Goal: Transaction & Acquisition: Purchase product/service

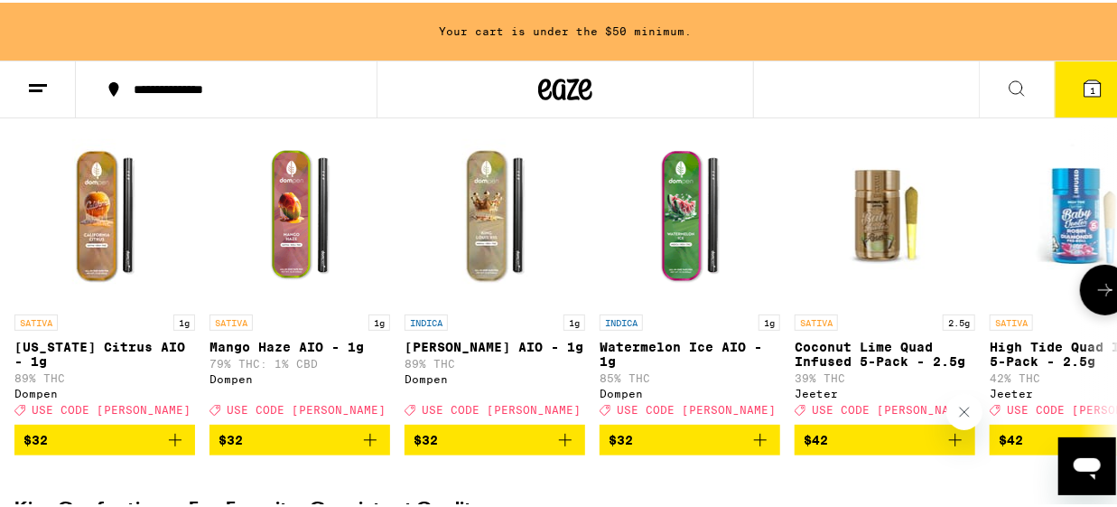
click at [1094, 295] on icon at bounding box center [1105, 287] width 22 height 22
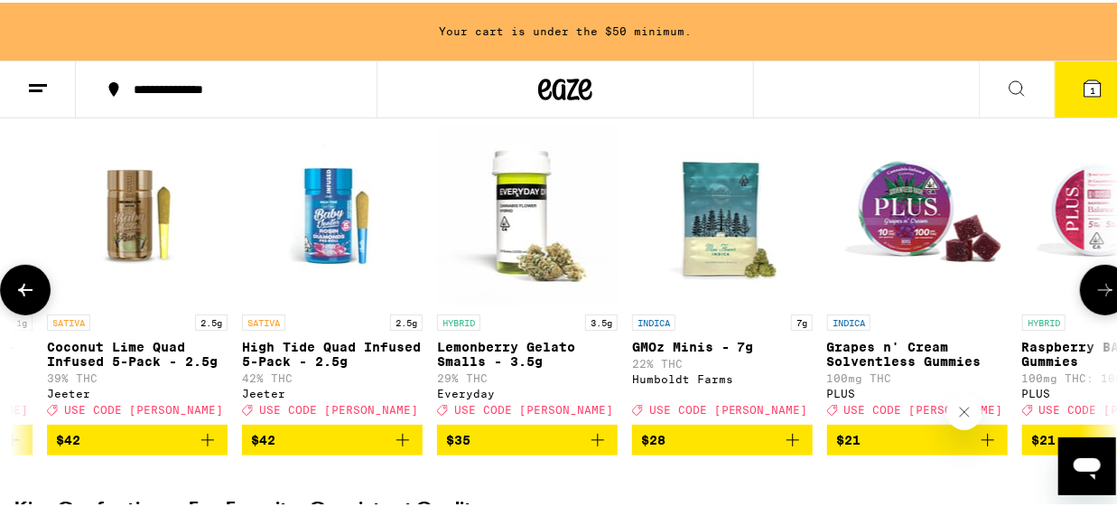
scroll to position [0, 890]
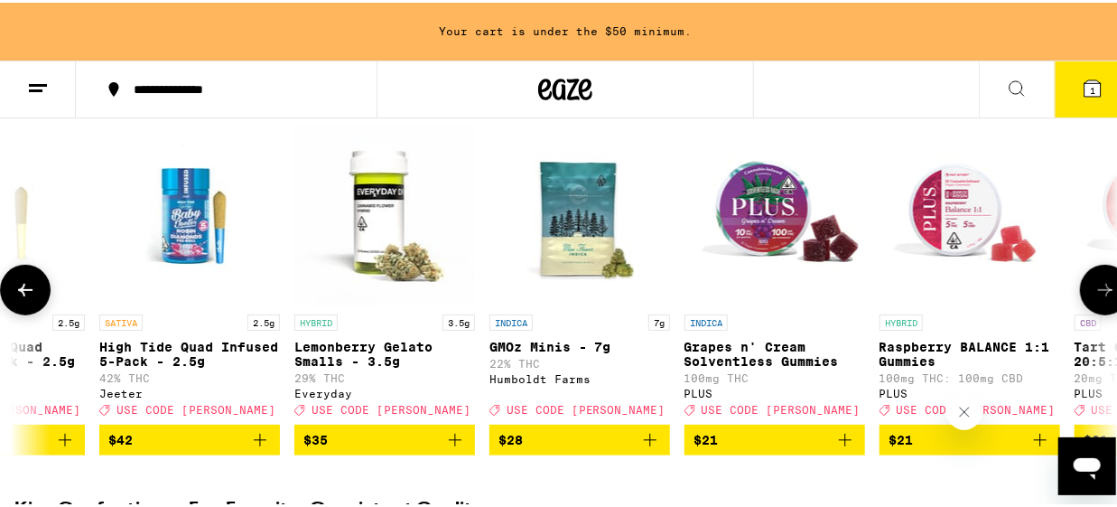
click at [1094, 295] on icon at bounding box center [1105, 287] width 22 height 22
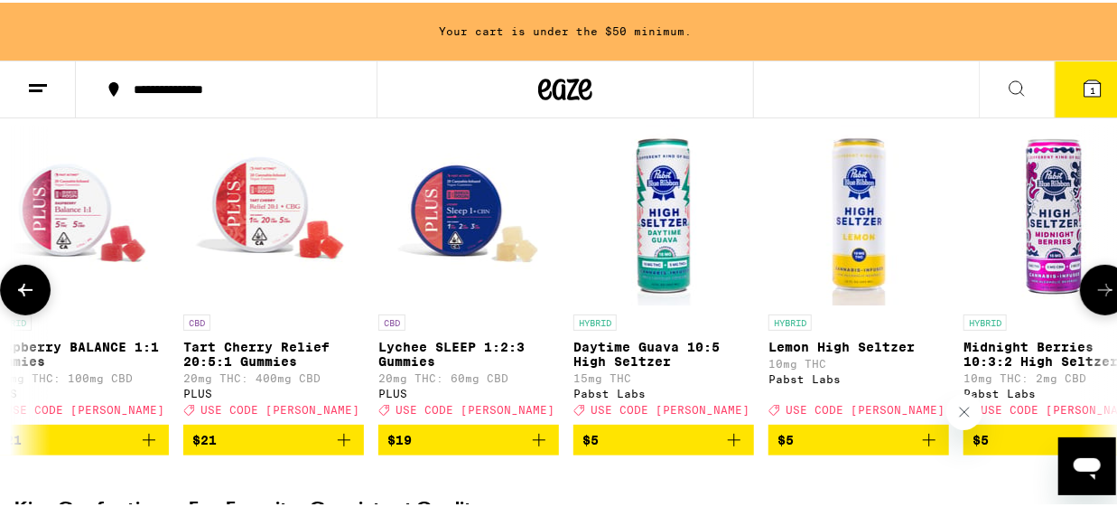
click at [1094, 295] on icon at bounding box center [1105, 287] width 22 height 22
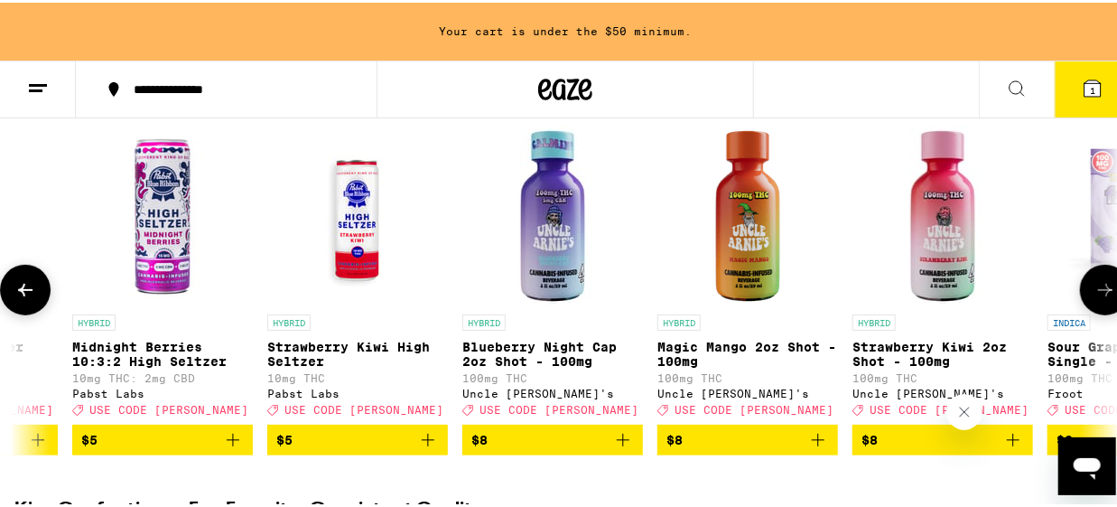
click at [1098, 293] on icon at bounding box center [1105, 287] width 14 height 13
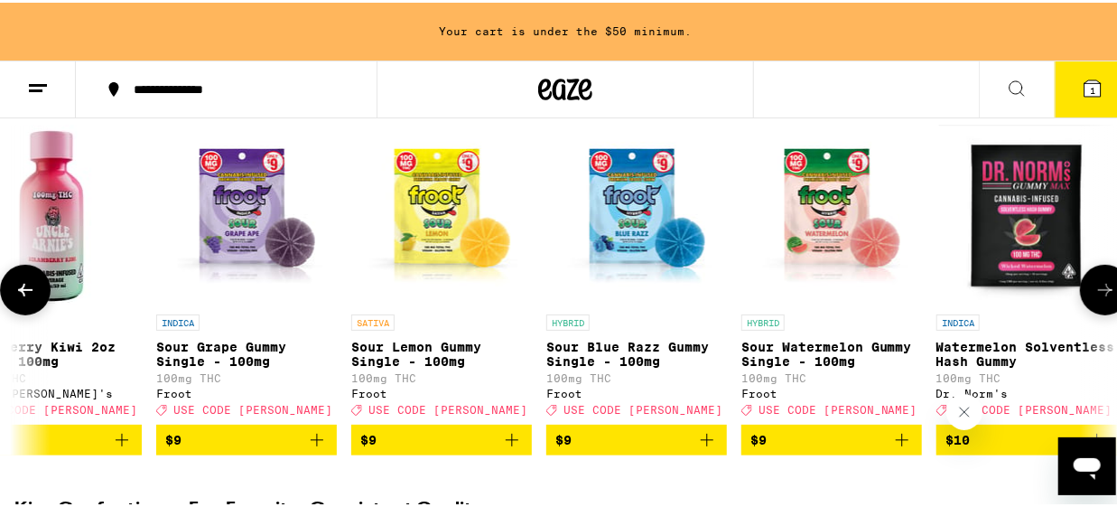
click at [1098, 293] on icon at bounding box center [1105, 287] width 14 height 13
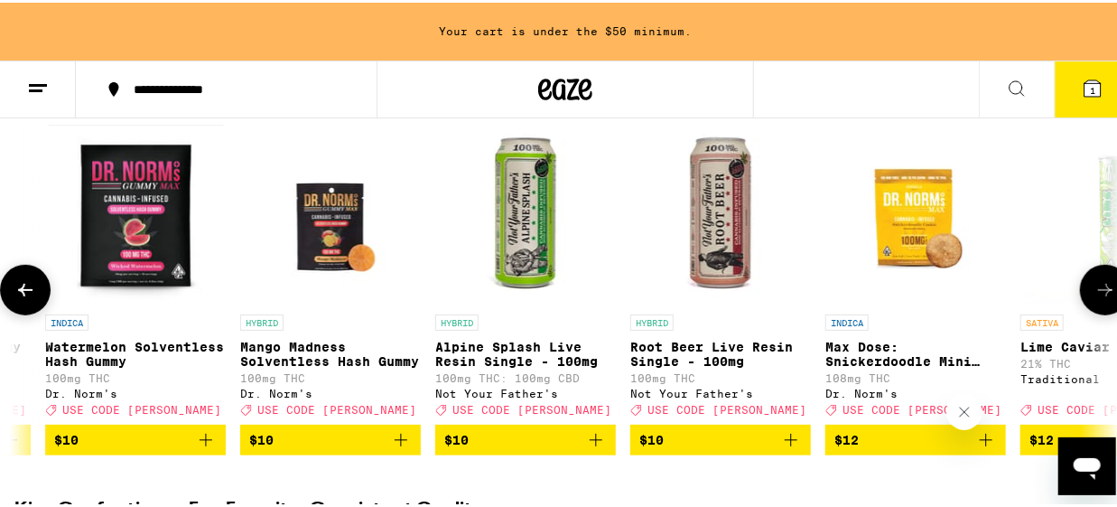
click at [1098, 293] on icon at bounding box center [1105, 287] width 14 height 13
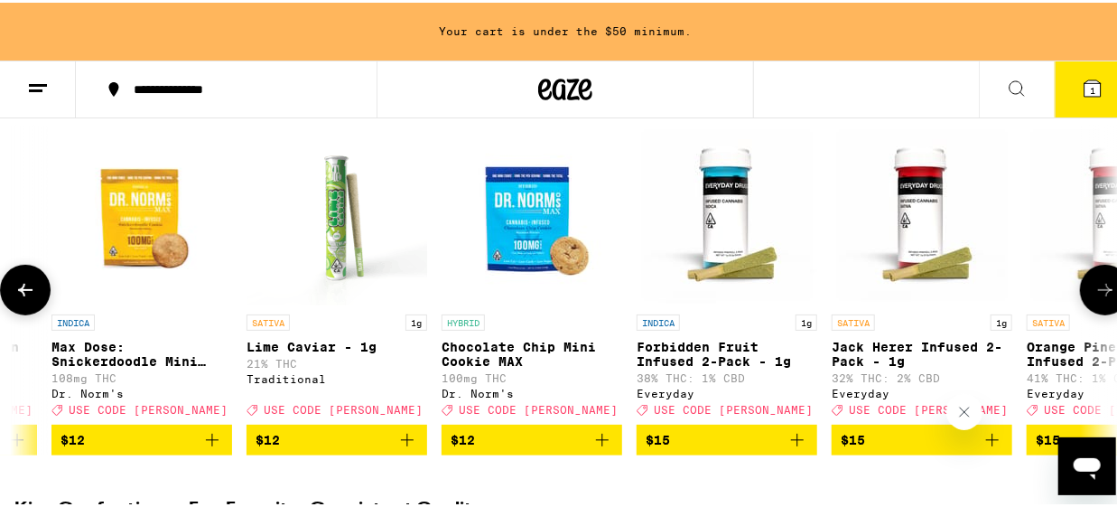
scroll to position [0, 5346]
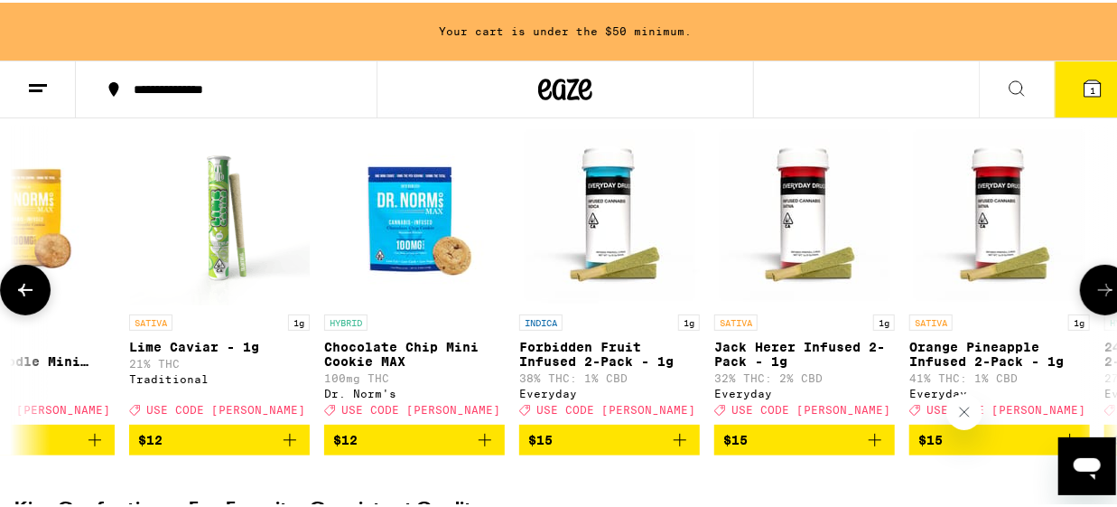
click at [1098, 293] on icon at bounding box center [1105, 287] width 14 height 13
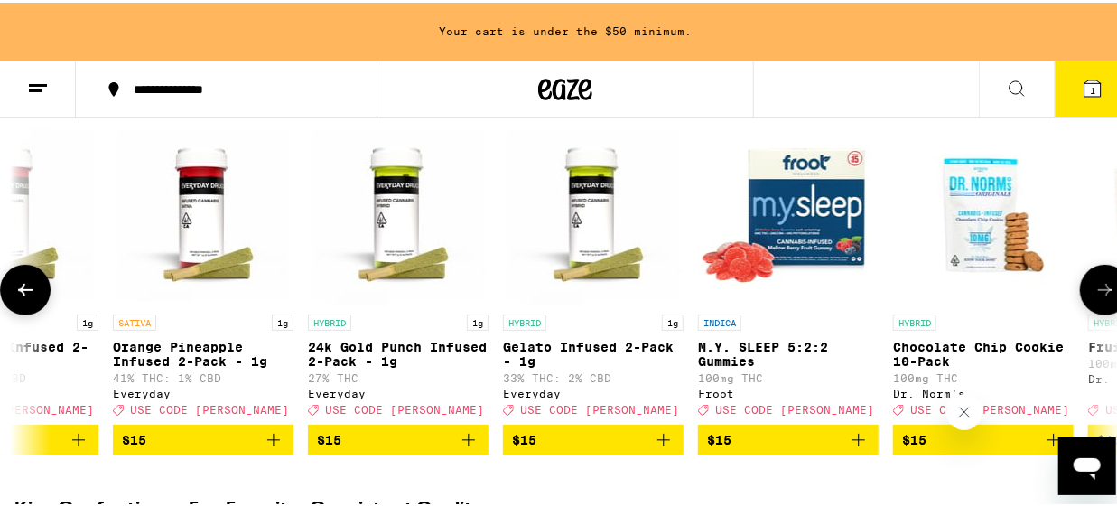
scroll to position [0, 6237]
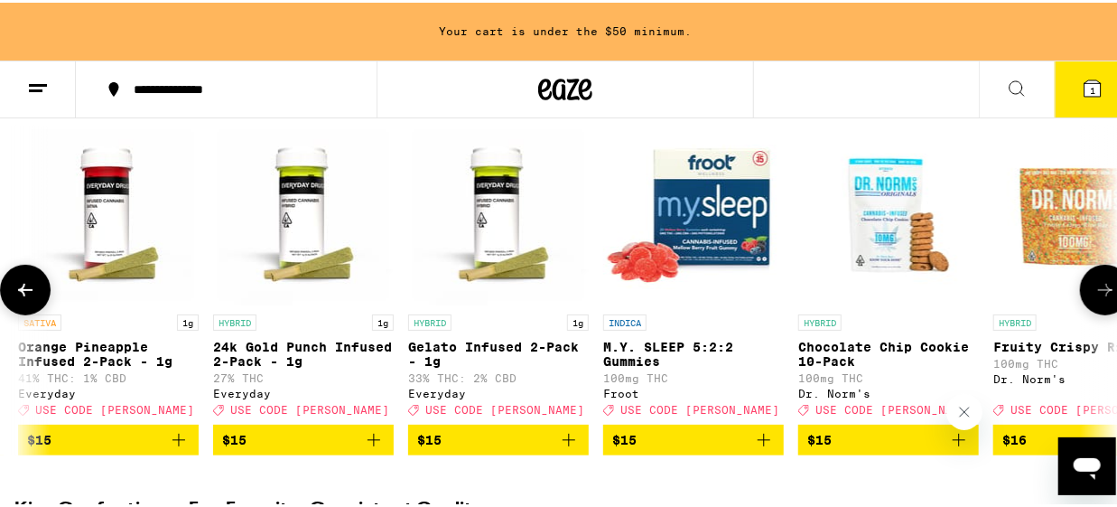
click at [1098, 293] on icon at bounding box center [1105, 287] width 14 height 13
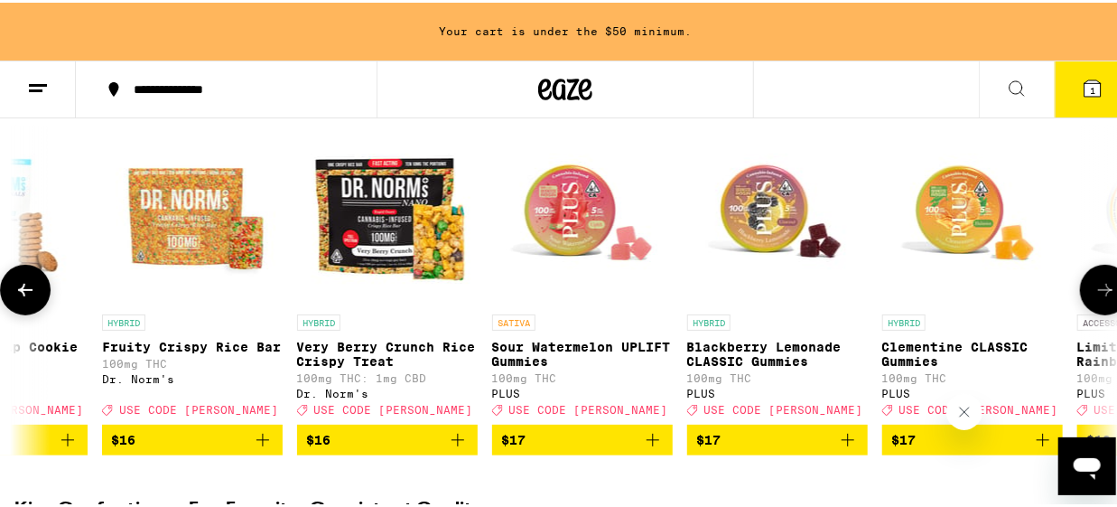
click at [1098, 293] on icon at bounding box center [1105, 287] width 14 height 13
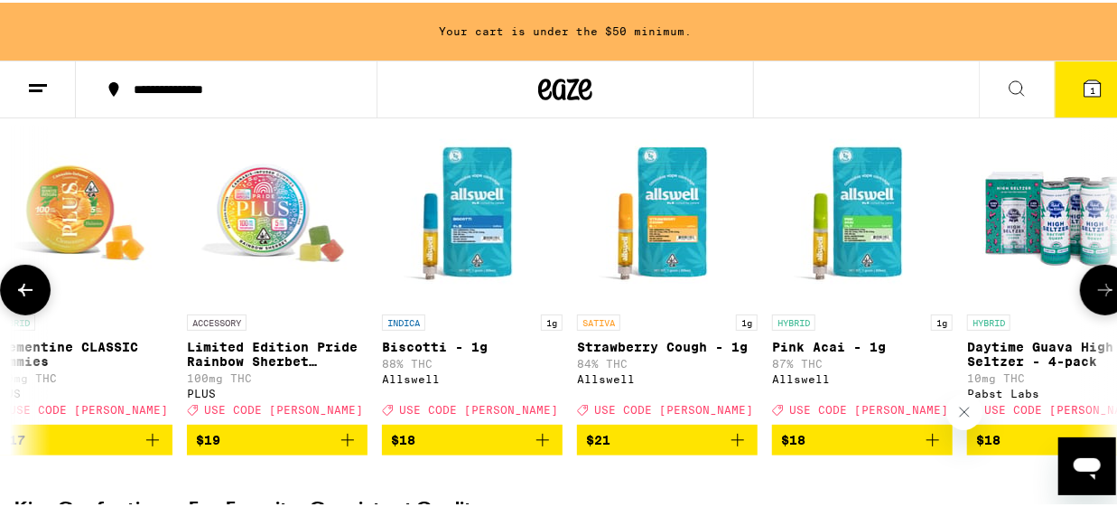
click at [1098, 293] on icon at bounding box center [1105, 287] width 14 height 13
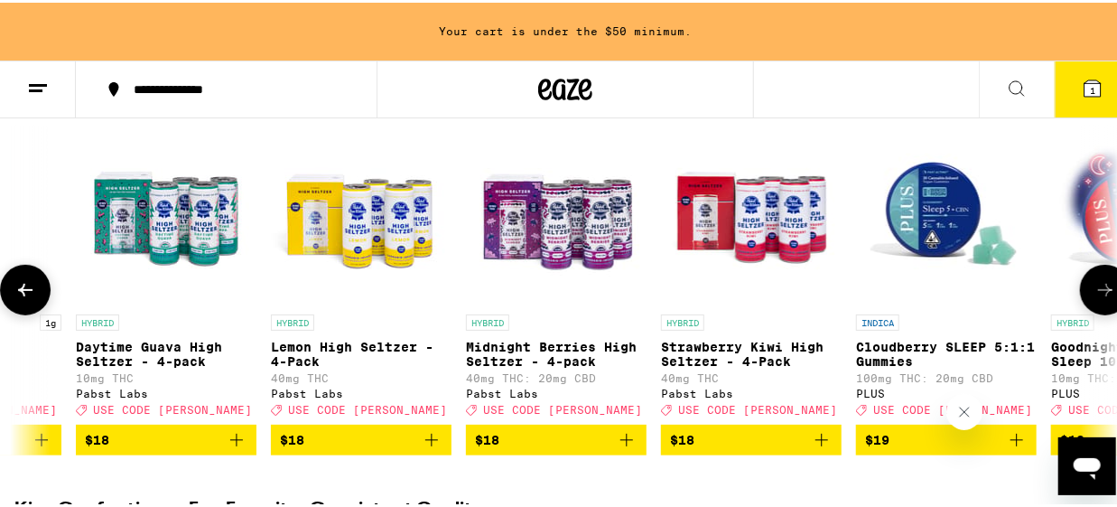
click at [1098, 293] on icon at bounding box center [1105, 287] width 14 height 13
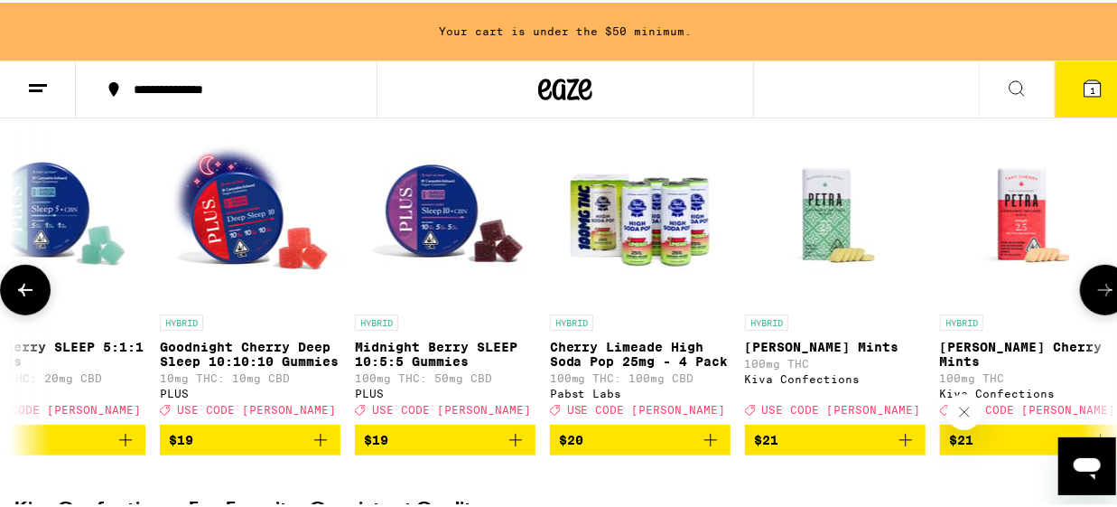
click at [1098, 293] on icon at bounding box center [1105, 287] width 14 height 13
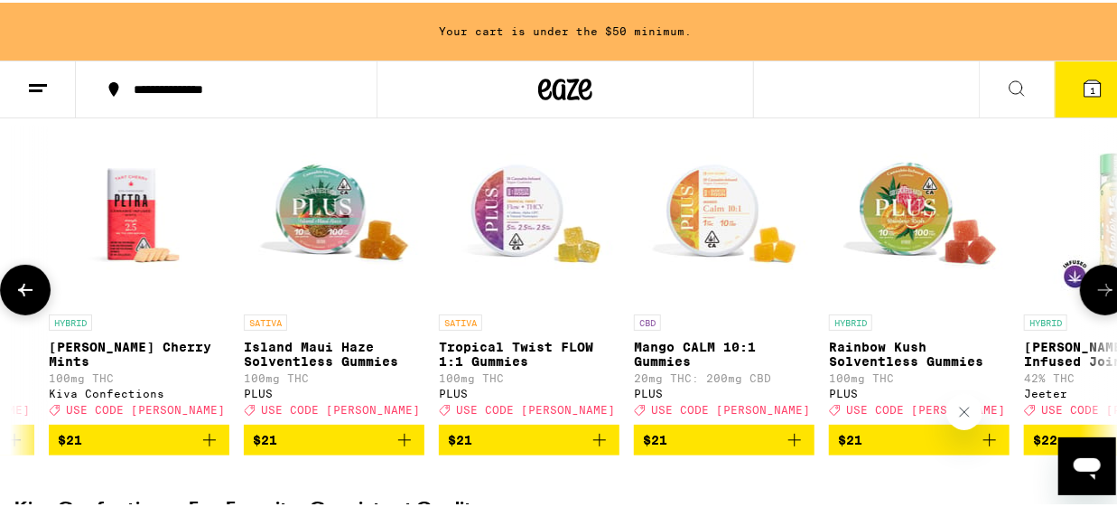
click at [1098, 293] on icon at bounding box center [1105, 287] width 14 height 13
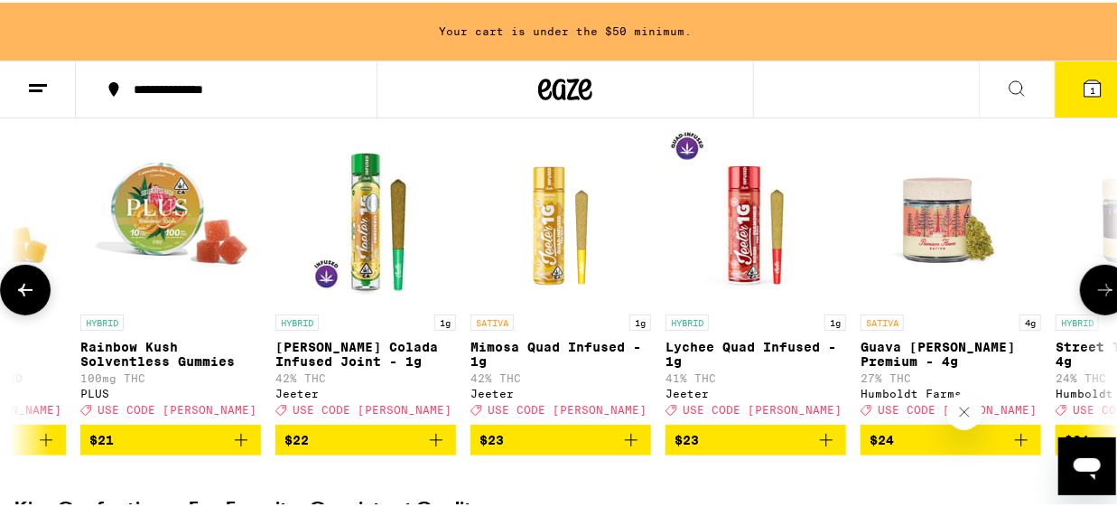
scroll to position [0, 11583]
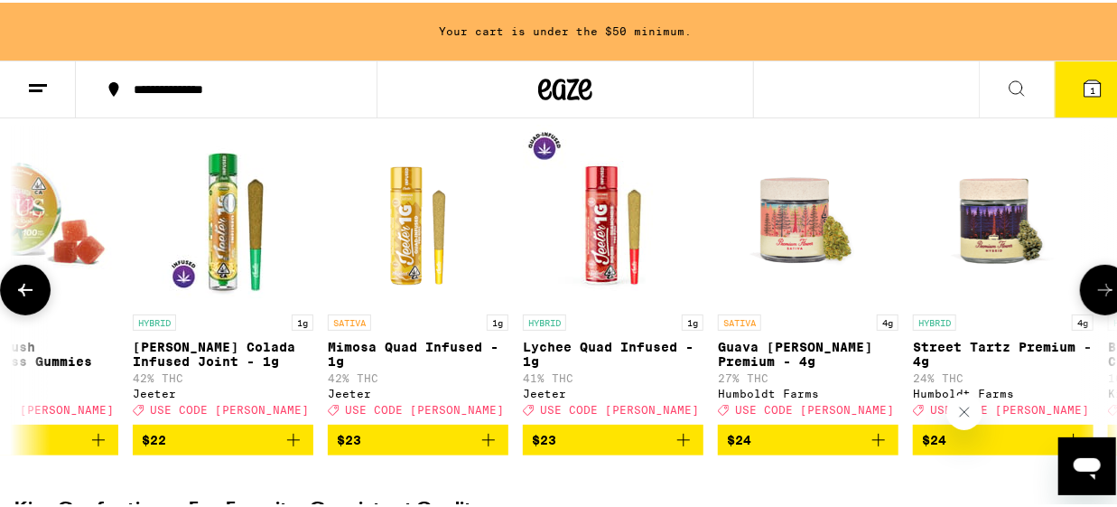
click at [1098, 293] on icon at bounding box center [1105, 287] width 14 height 13
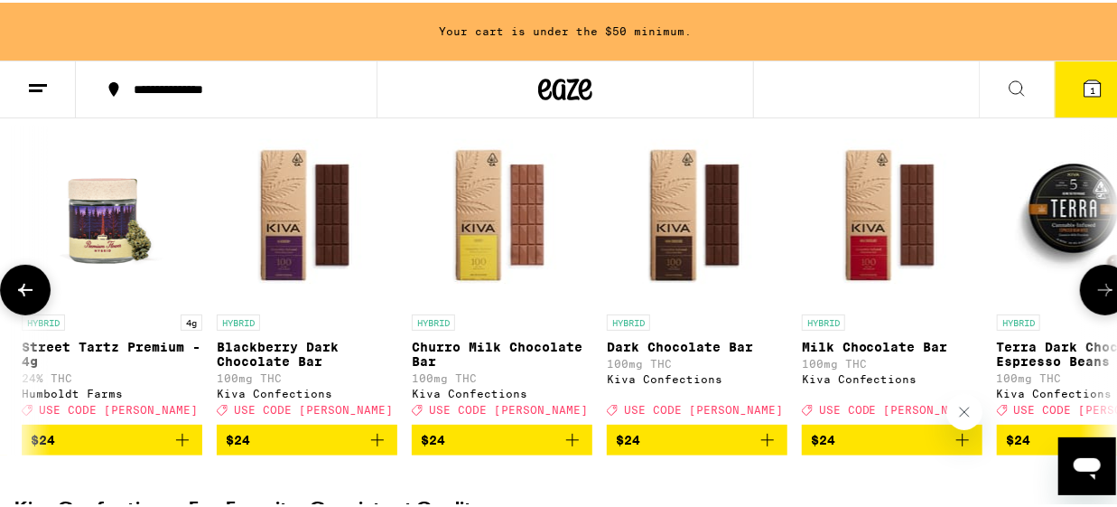
click at [1094, 295] on icon at bounding box center [1105, 287] width 22 height 22
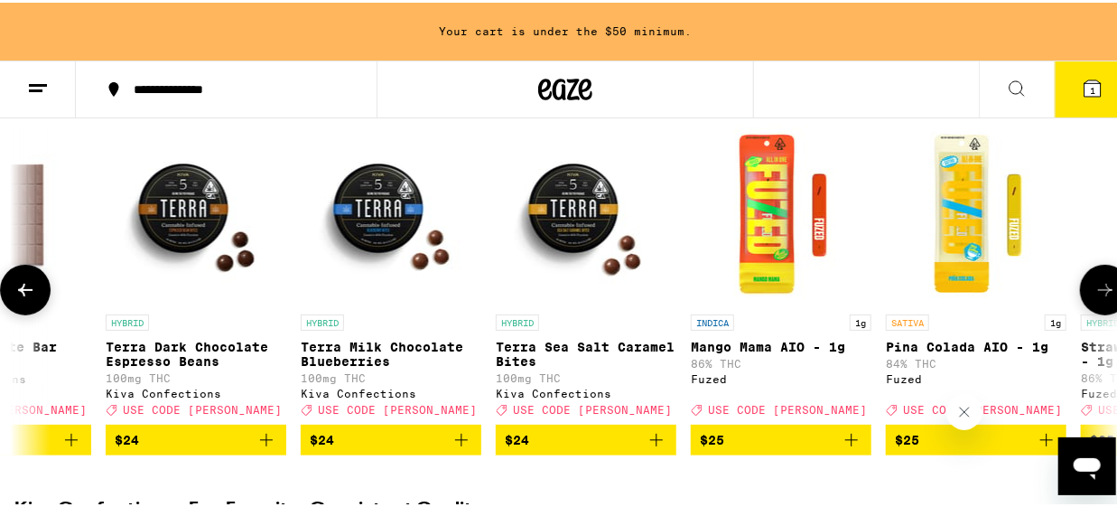
click at [1094, 295] on icon at bounding box center [1105, 287] width 22 height 22
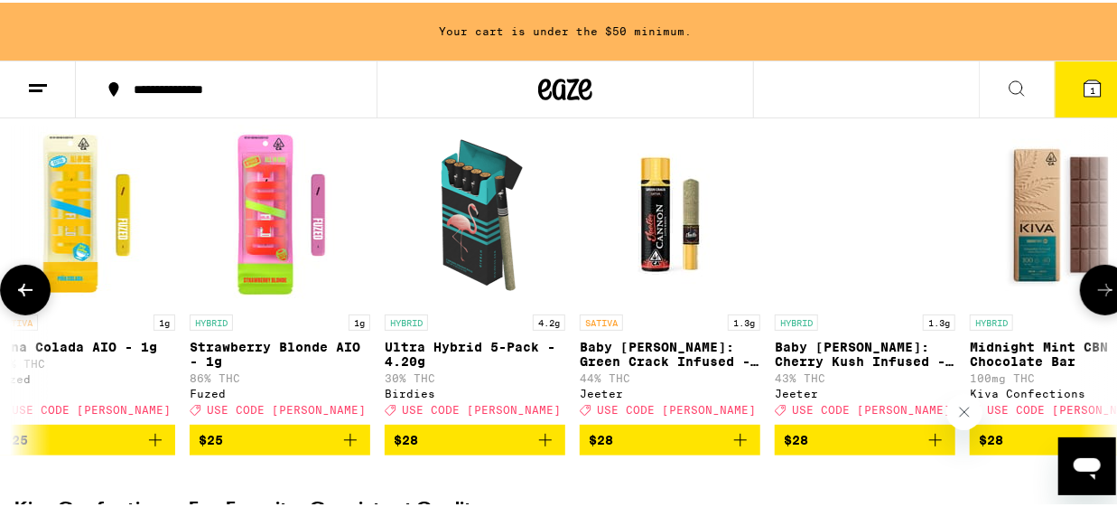
click at [1094, 296] on icon at bounding box center [1105, 287] width 22 height 22
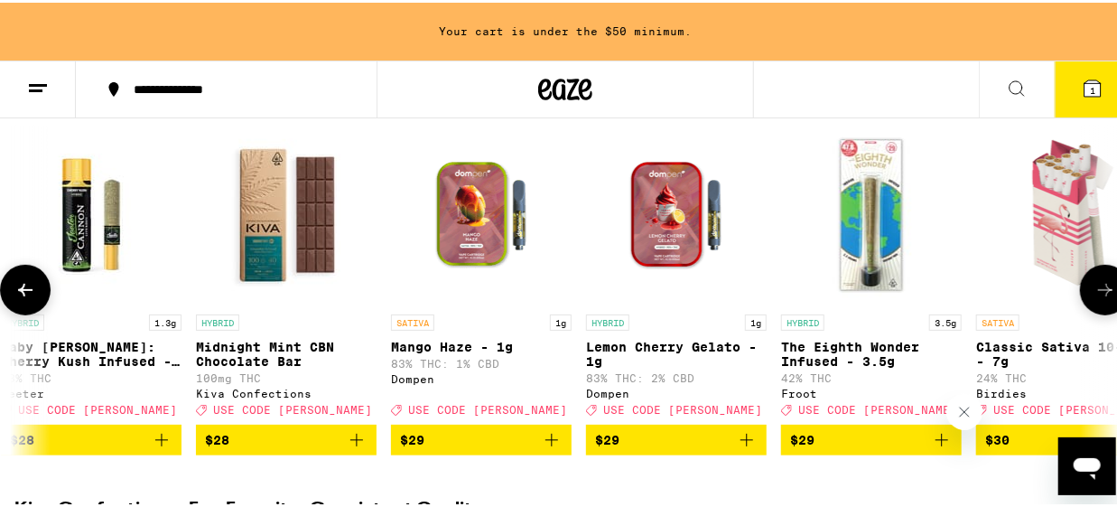
scroll to position [0, 15147]
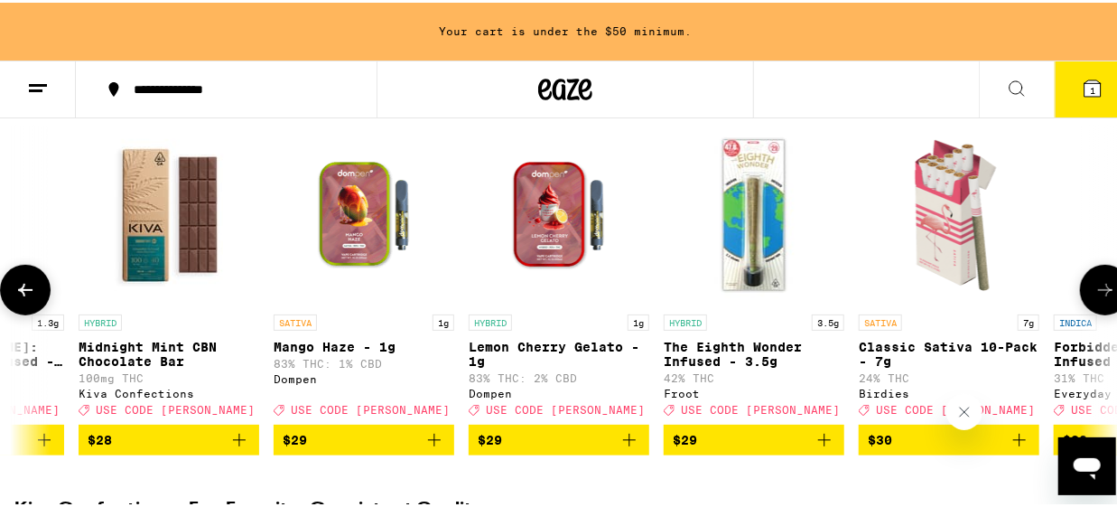
click at [1094, 298] on icon at bounding box center [1105, 287] width 22 height 22
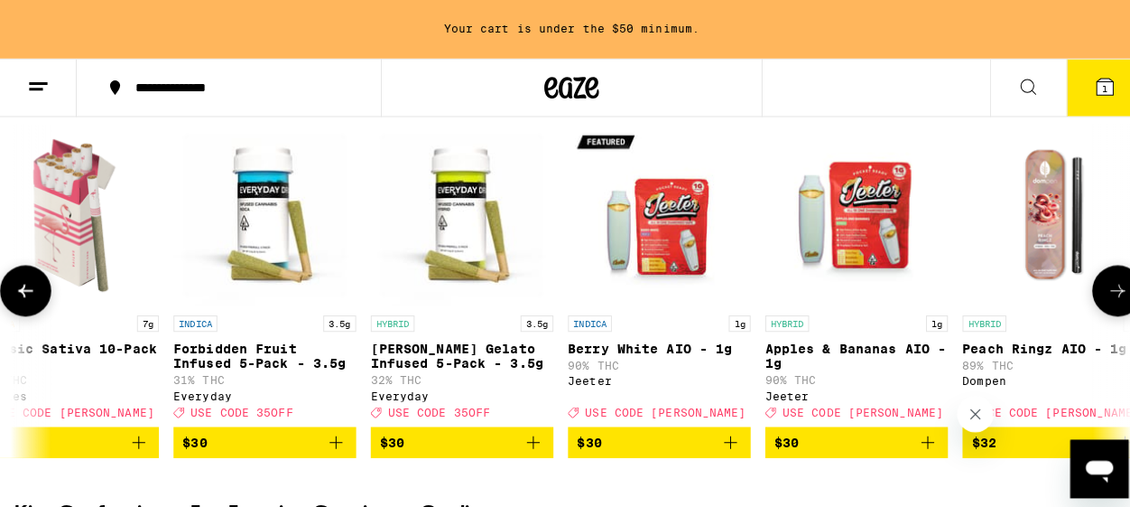
scroll to position [0, 16037]
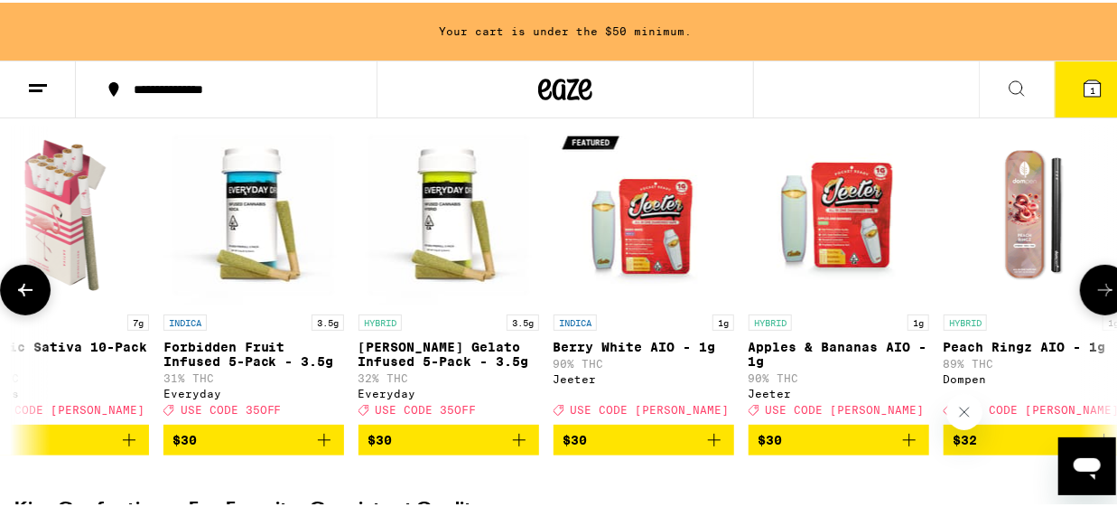
click at [249, 361] on p "Forbidden Fruit Infused 5-Pack - 3.5g" at bounding box center [253, 351] width 181 height 29
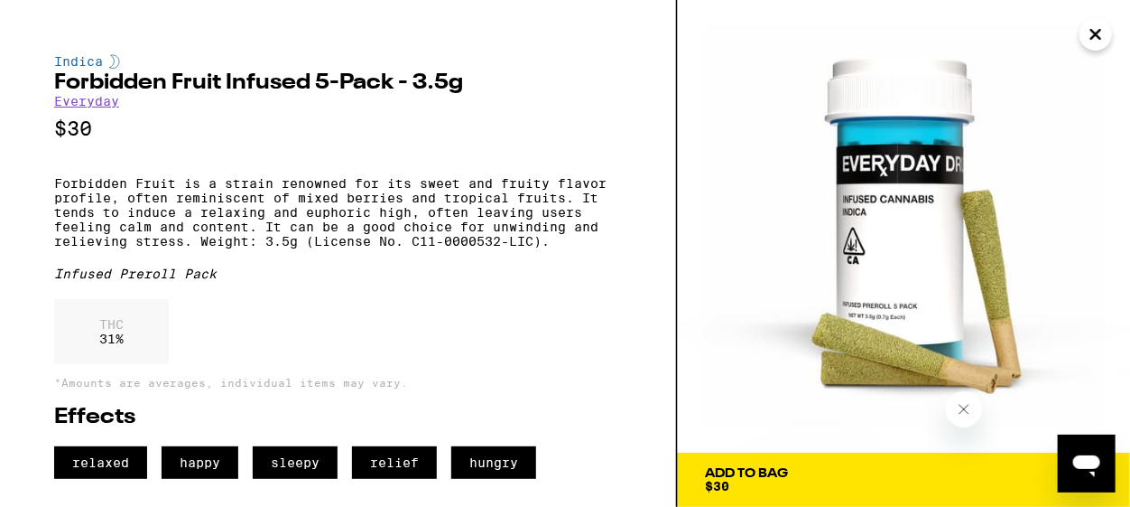
click at [895, 484] on span "Add To Bag $30" at bounding box center [904, 479] width 398 height 25
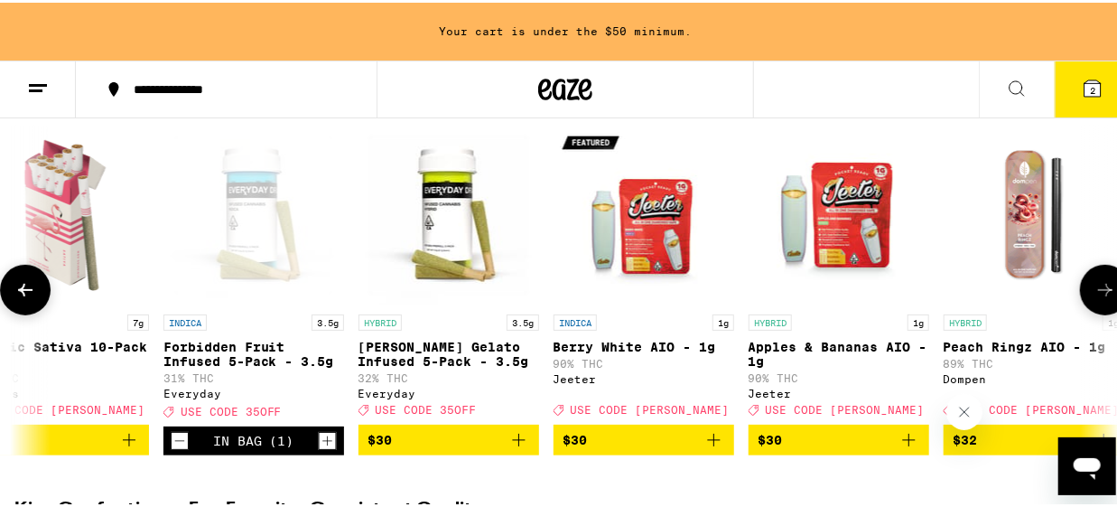
click at [440, 277] on img "Open page for Berry Gelato Infused 5-Pack - 3.5g from Everyday" at bounding box center [448, 212] width 181 height 181
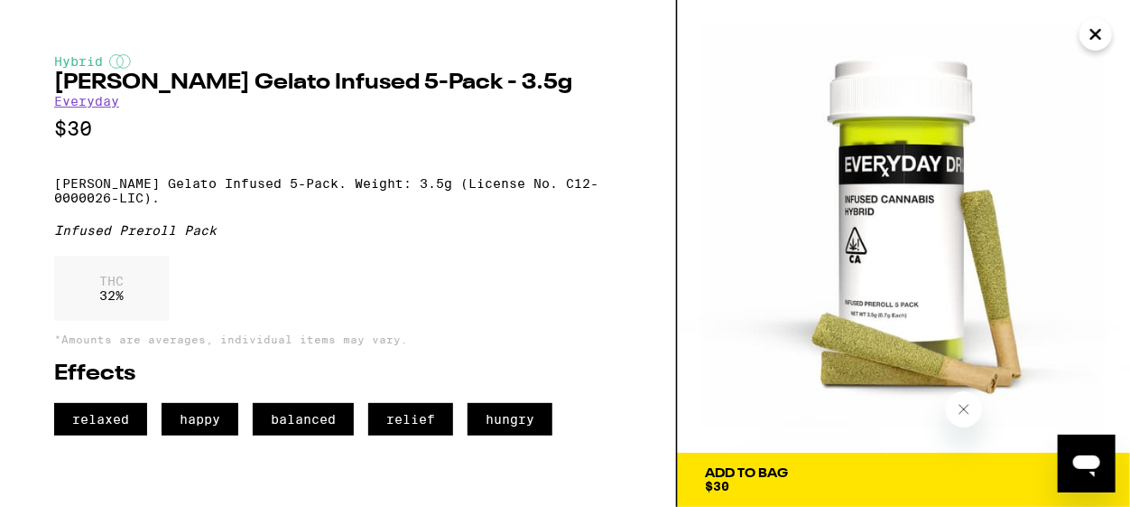
click at [926, 490] on span "Add To Bag $30" at bounding box center [904, 479] width 398 height 25
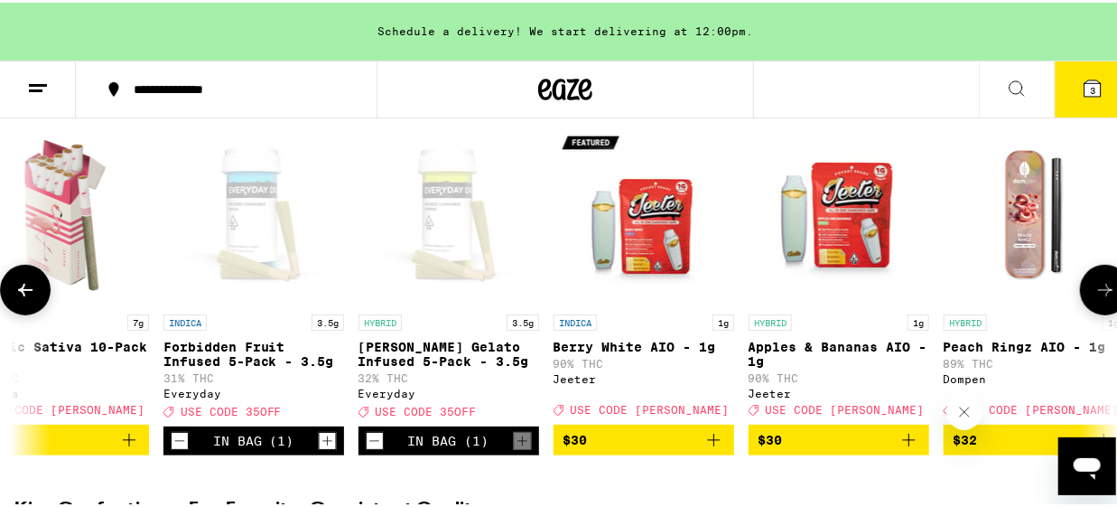
click at [1097, 295] on icon at bounding box center [1105, 287] width 22 height 22
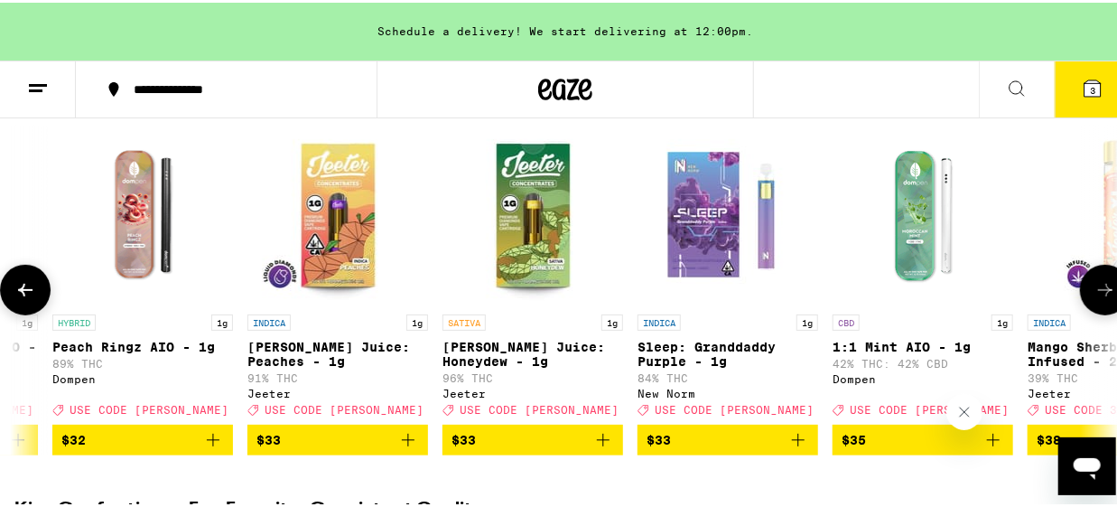
click at [1101, 293] on icon at bounding box center [1105, 287] width 22 height 22
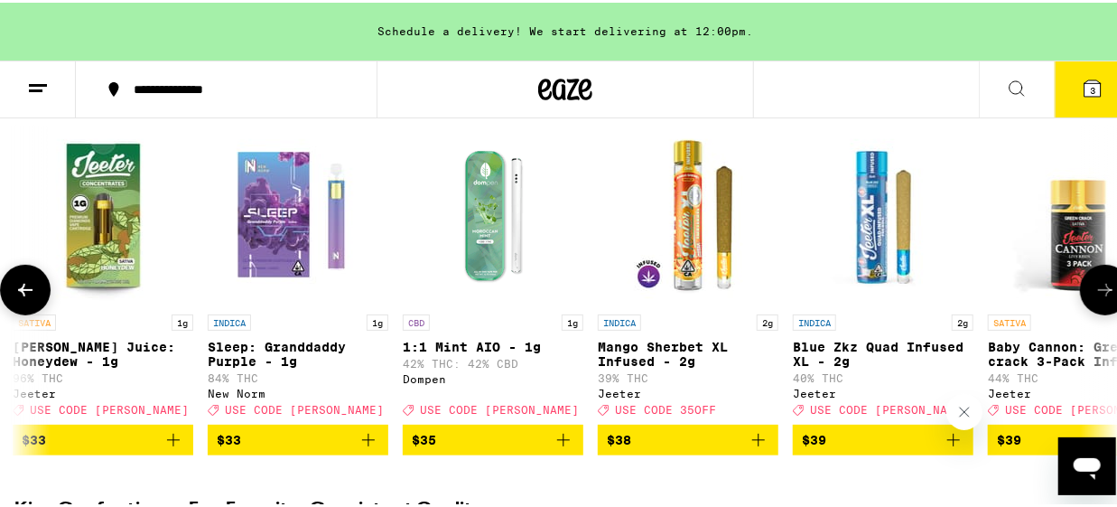
scroll to position [0, 17820]
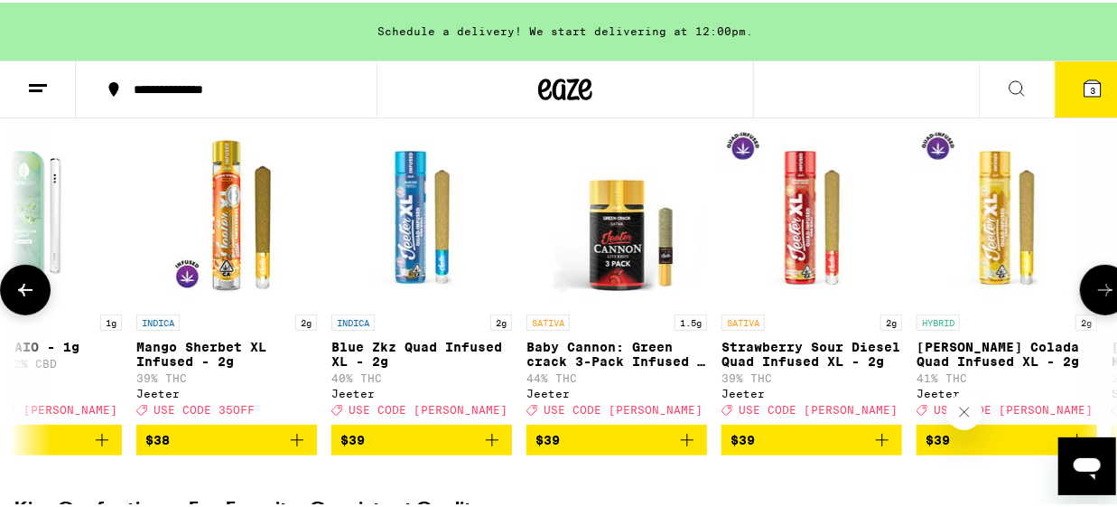
click at [1101, 293] on icon at bounding box center [1105, 287] width 22 height 22
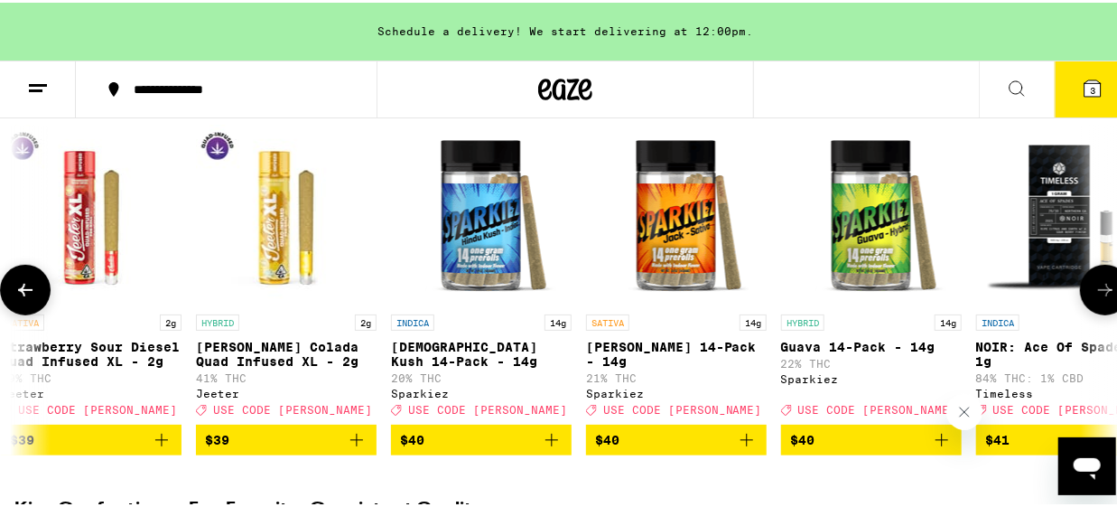
scroll to position [0, 18711]
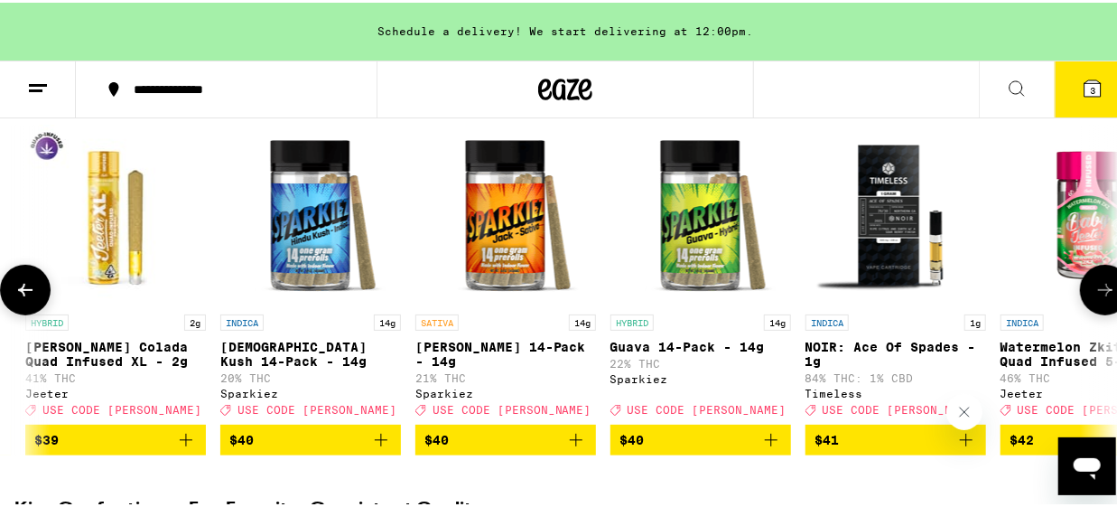
click at [1101, 293] on icon at bounding box center [1105, 287] width 22 height 22
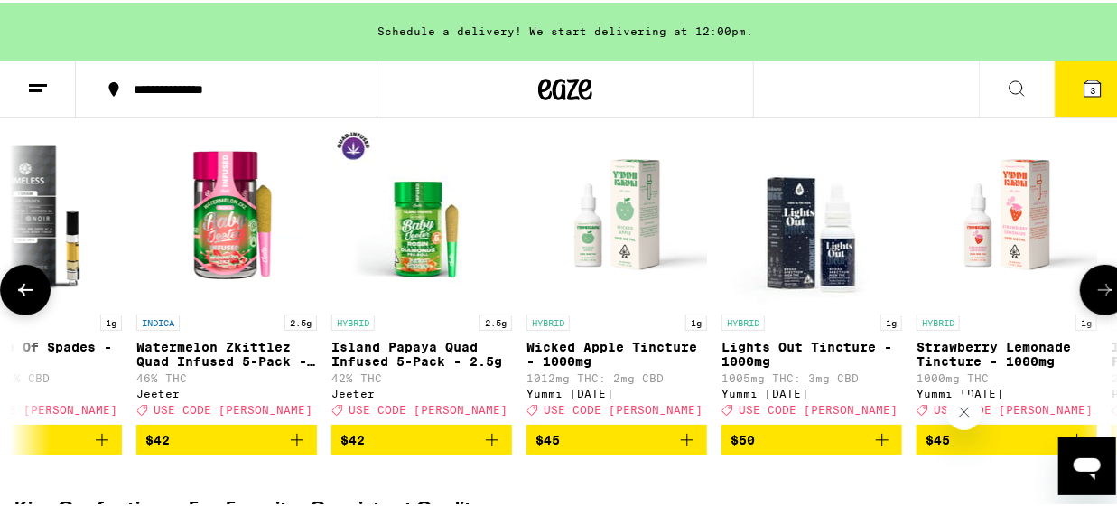
scroll to position [0, 19602]
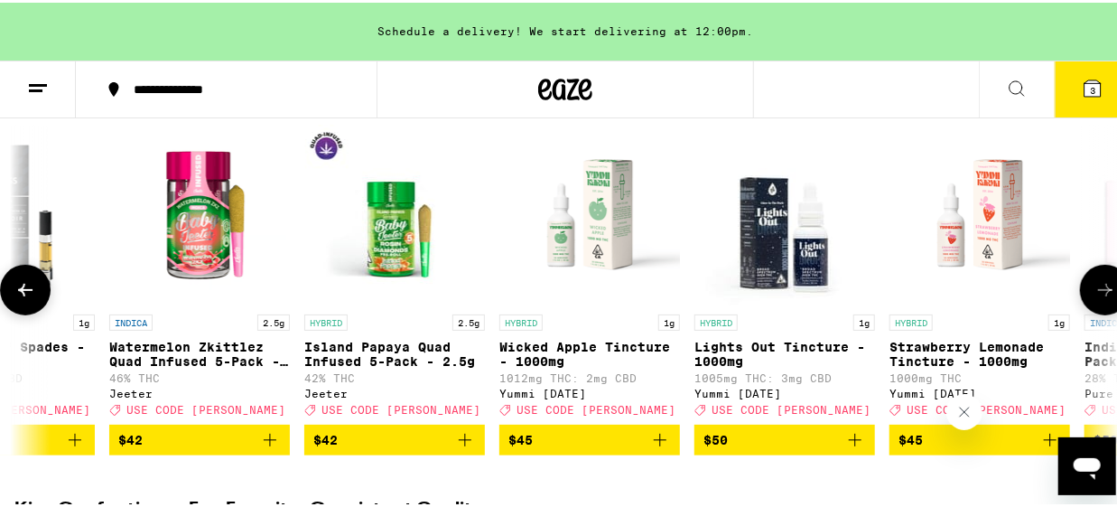
click at [1103, 293] on button at bounding box center [1105, 287] width 51 height 51
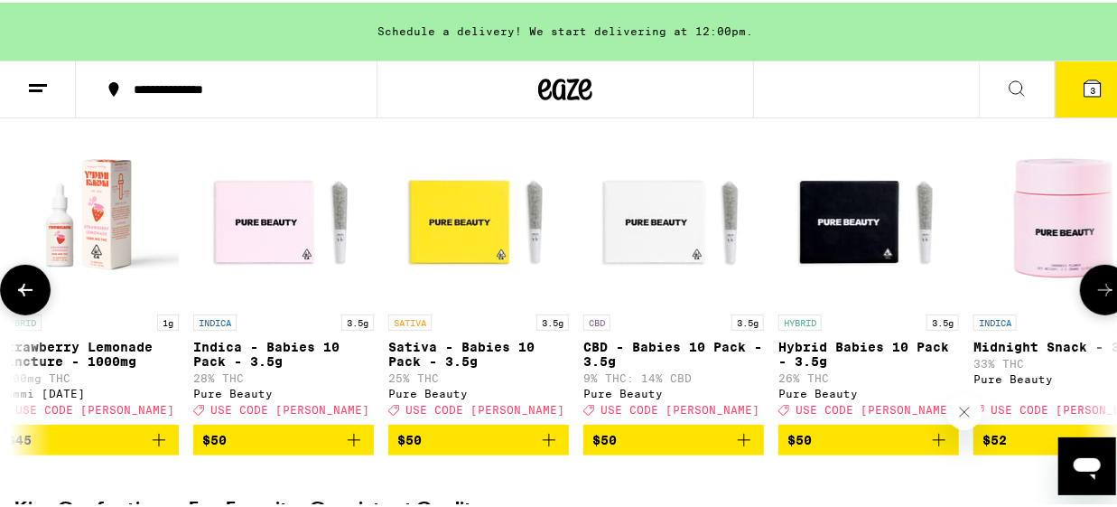
click at [1105, 293] on button at bounding box center [1105, 287] width 51 height 51
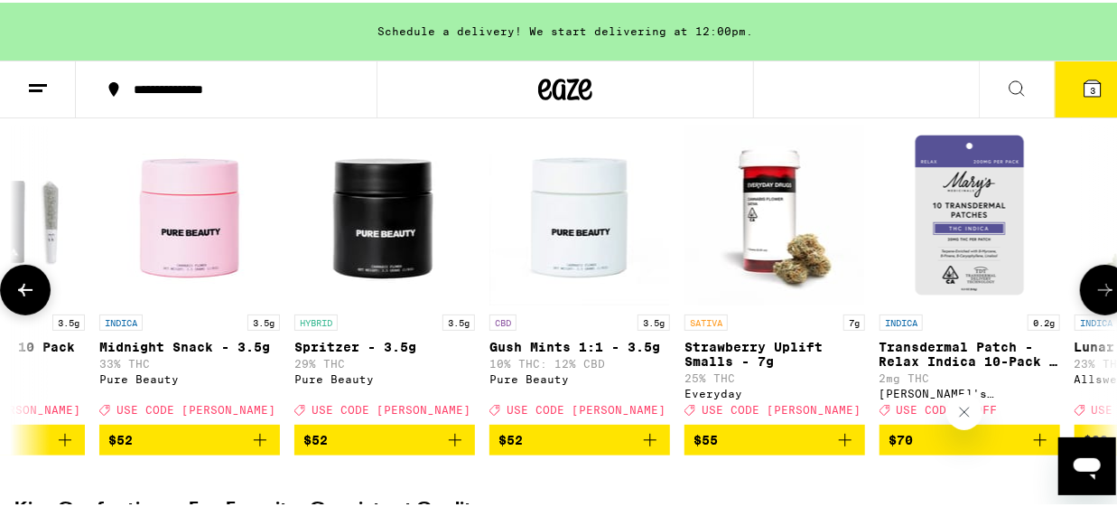
scroll to position [0, 21384]
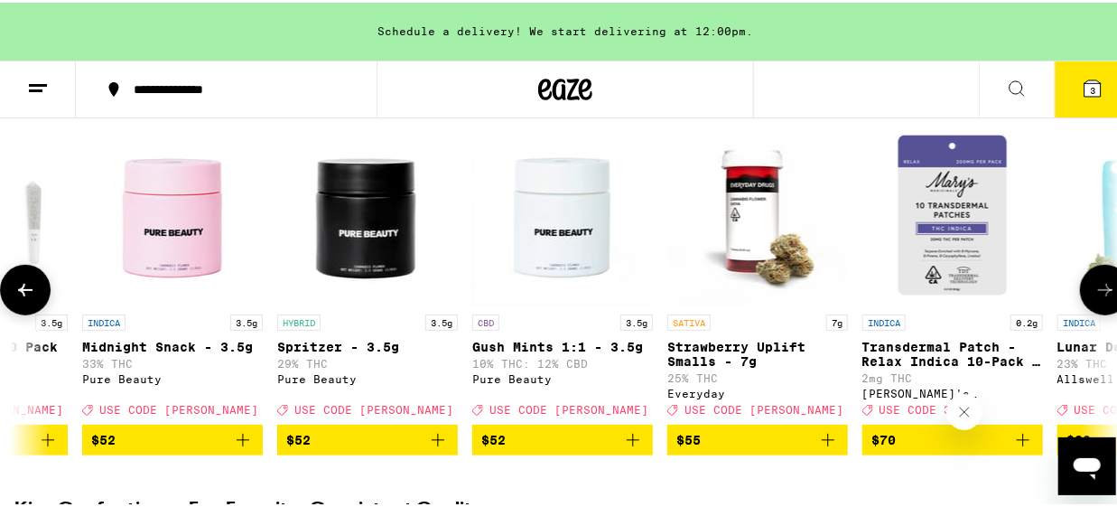
click at [1105, 293] on button at bounding box center [1105, 287] width 51 height 51
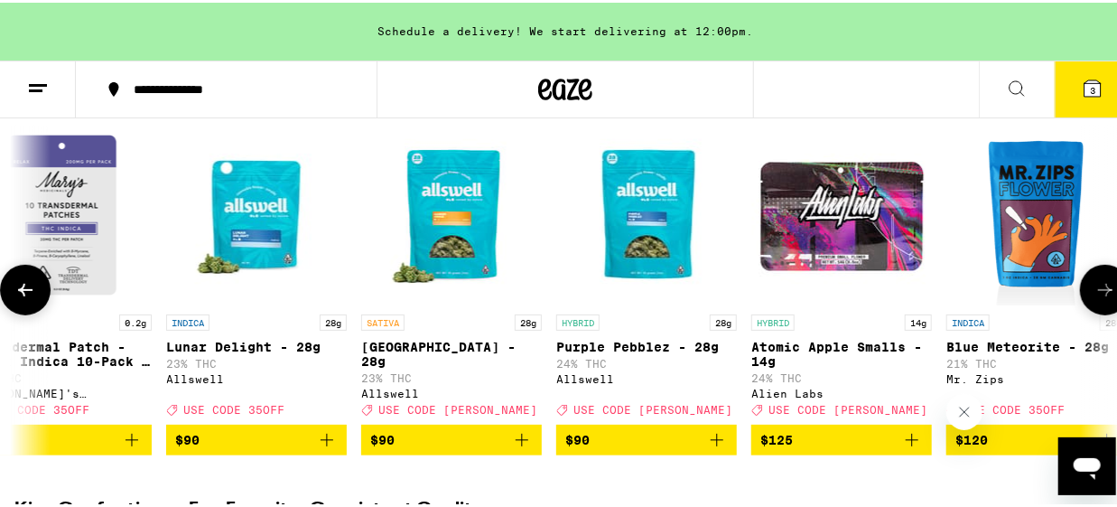
click at [1105, 293] on button at bounding box center [1105, 287] width 51 height 51
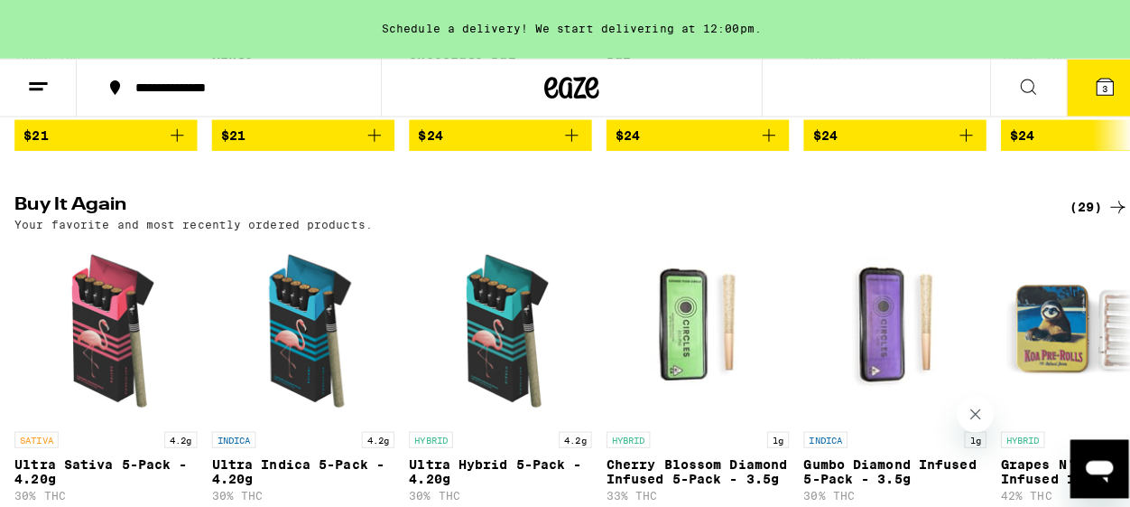
scroll to position [1204, 0]
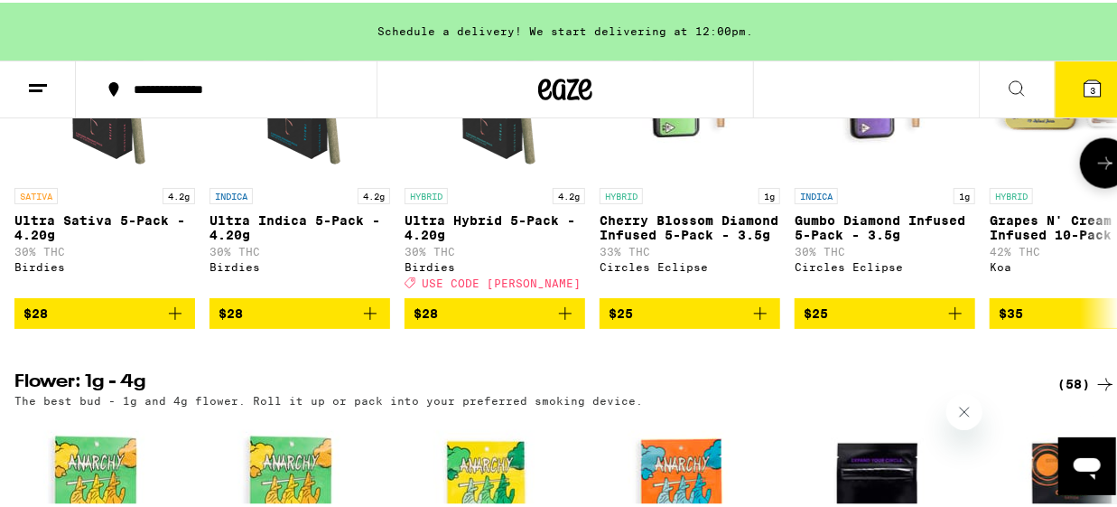
click at [485, 321] on span "$28" at bounding box center [495, 311] width 163 height 22
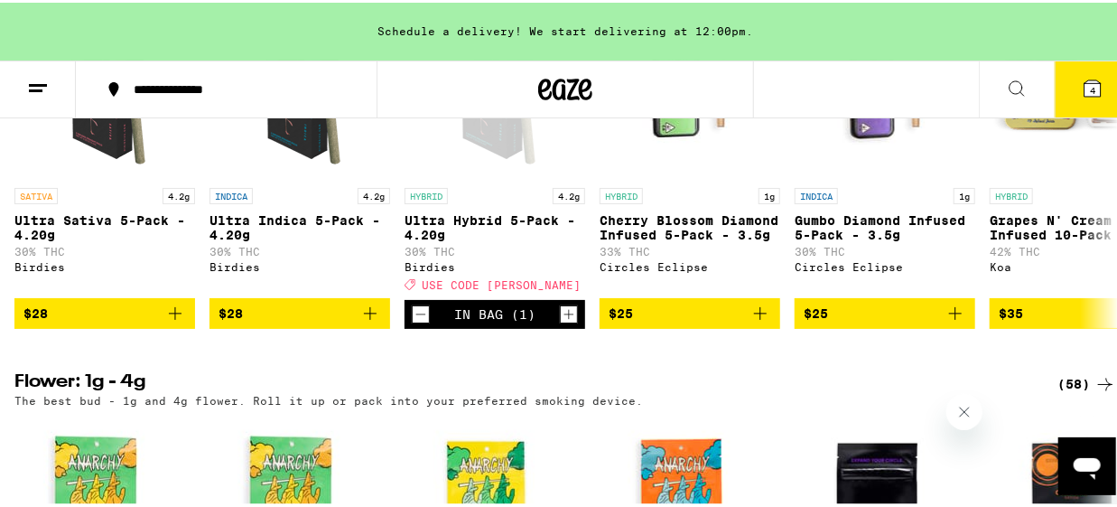
click at [1086, 98] on button "4" at bounding box center [1093, 87] width 76 height 56
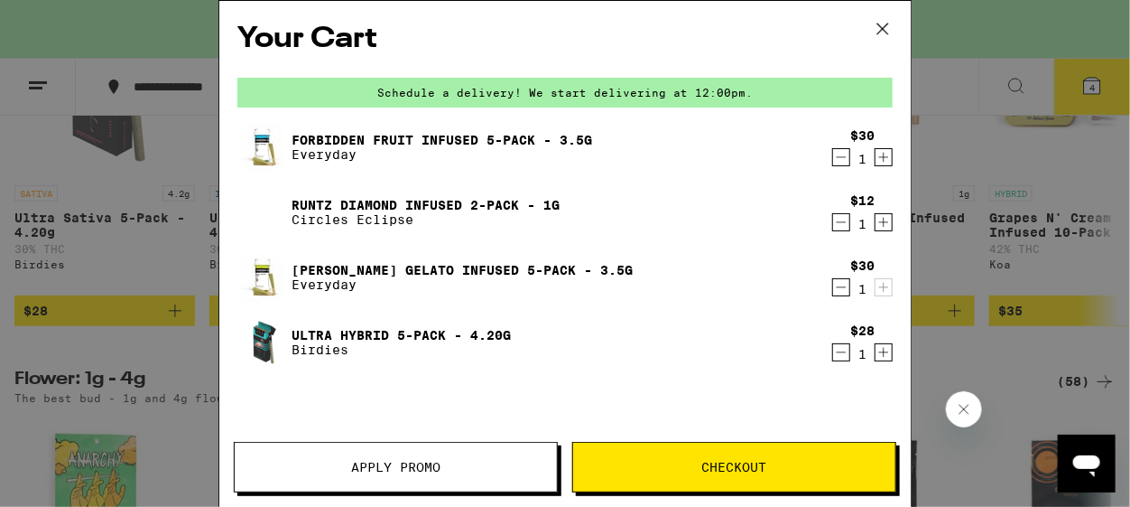
scroll to position [0, 22884]
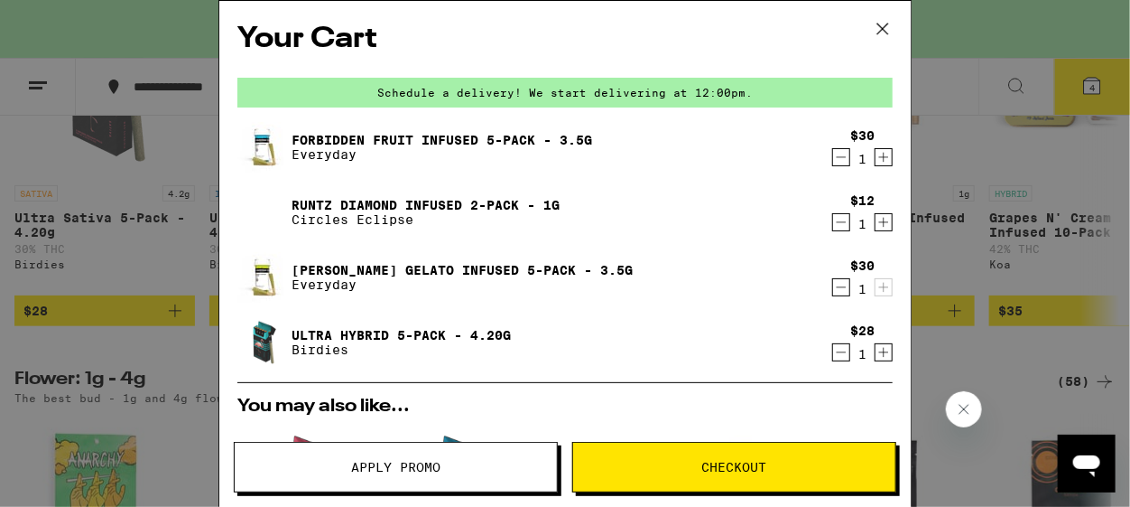
click at [833, 224] on icon "Decrement" at bounding box center [841, 222] width 16 height 22
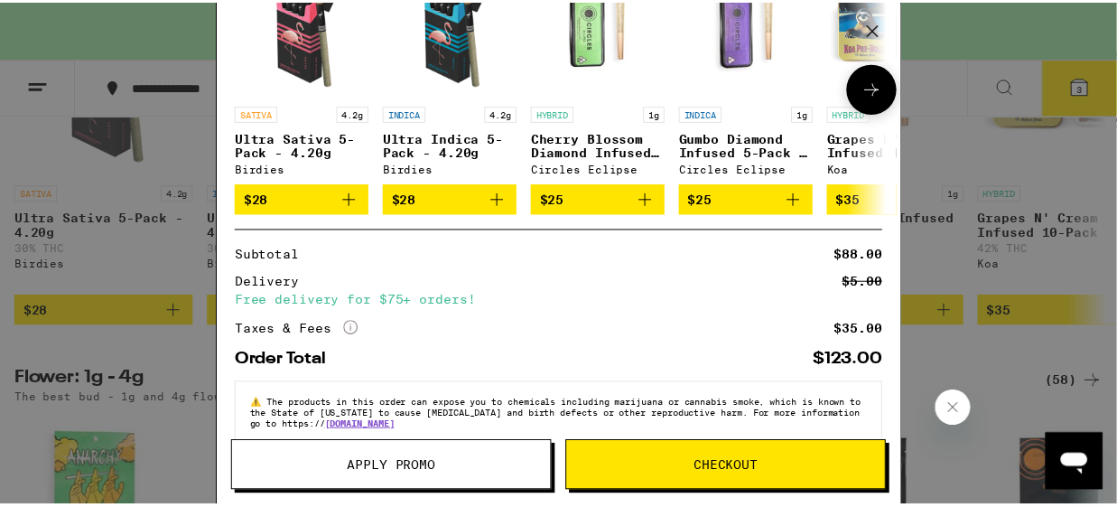
scroll to position [432, 0]
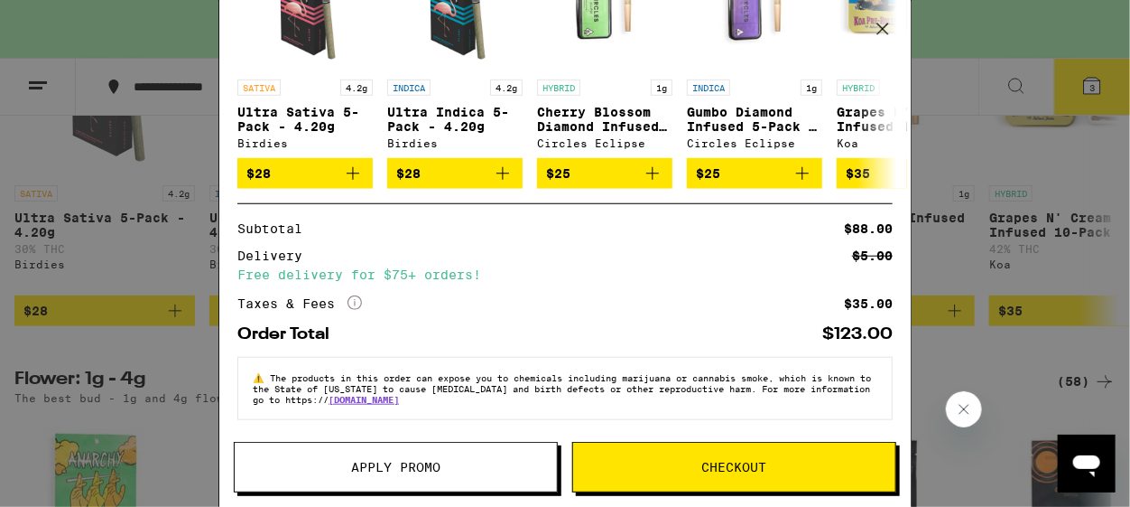
click at [393, 466] on span "Apply Promo" at bounding box center [395, 466] width 89 height 13
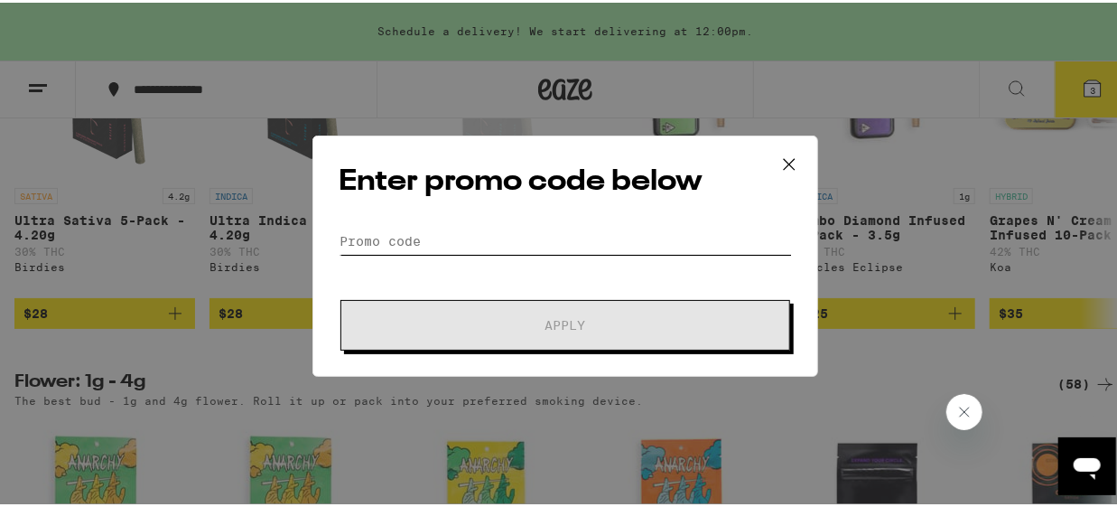
click at [357, 237] on input "Promo Code" at bounding box center [565, 238] width 453 height 27
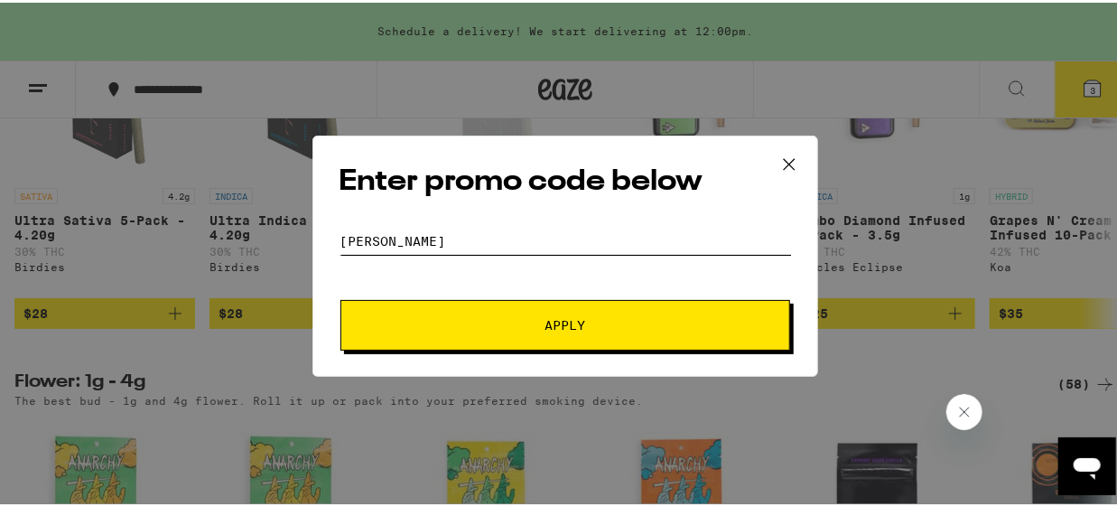
type input "[PERSON_NAME]"
click at [572, 323] on span "Apply" at bounding box center [565, 322] width 41 height 13
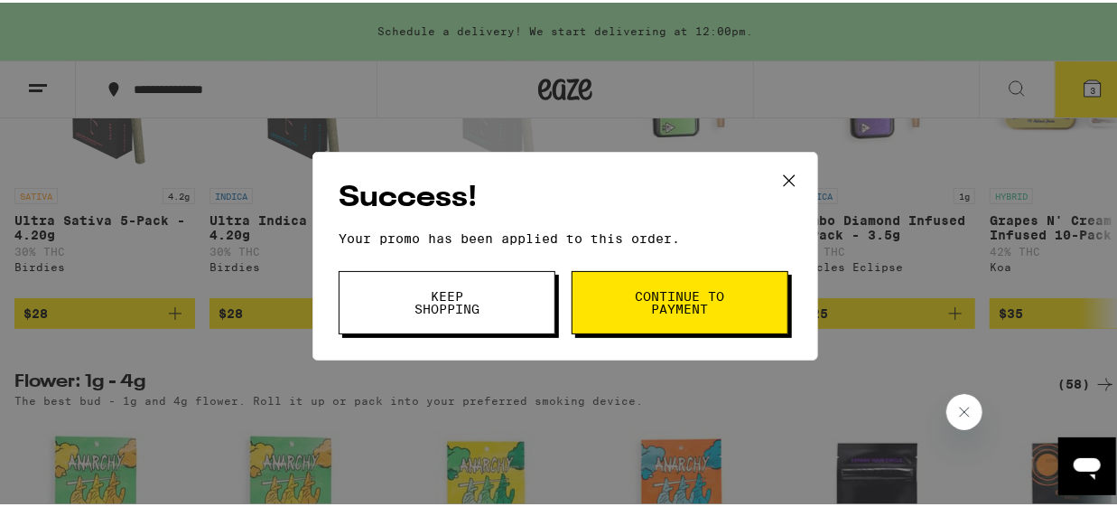
click at [685, 310] on span "Continue to payment" at bounding box center [680, 299] width 92 height 25
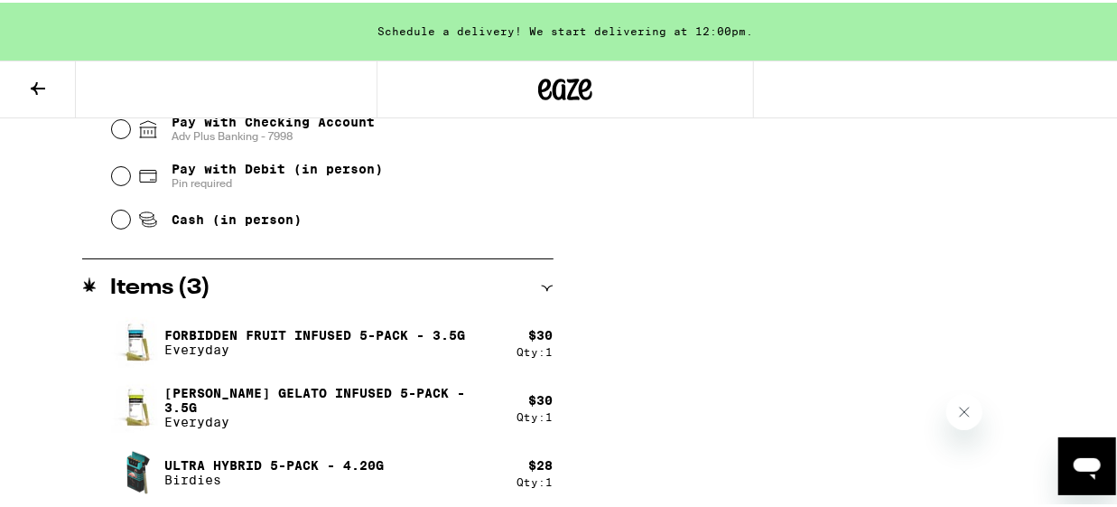
scroll to position [839, 0]
